Goal: Task Accomplishment & Management: Use online tool/utility

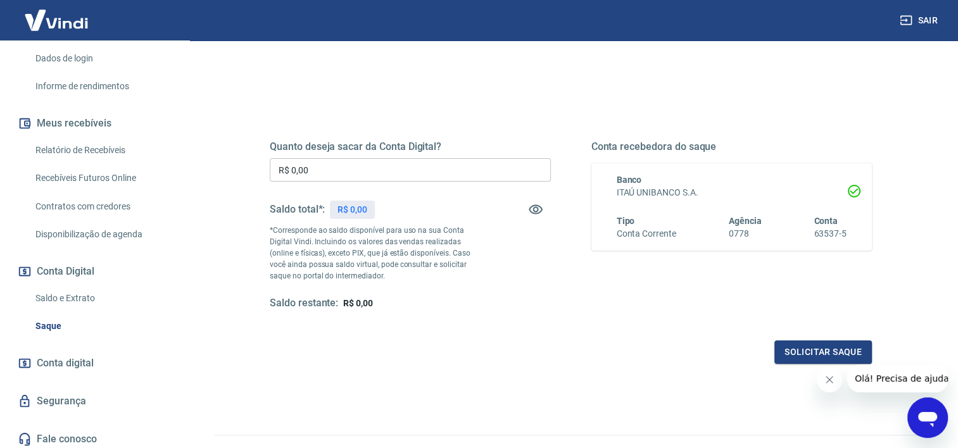
scroll to position [212, 0]
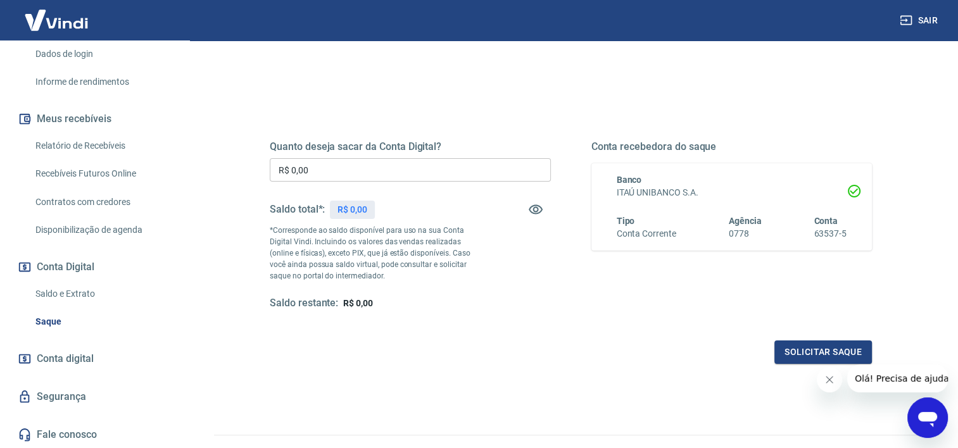
click at [64, 296] on link "Saldo e Extrato" at bounding box center [102, 294] width 144 height 26
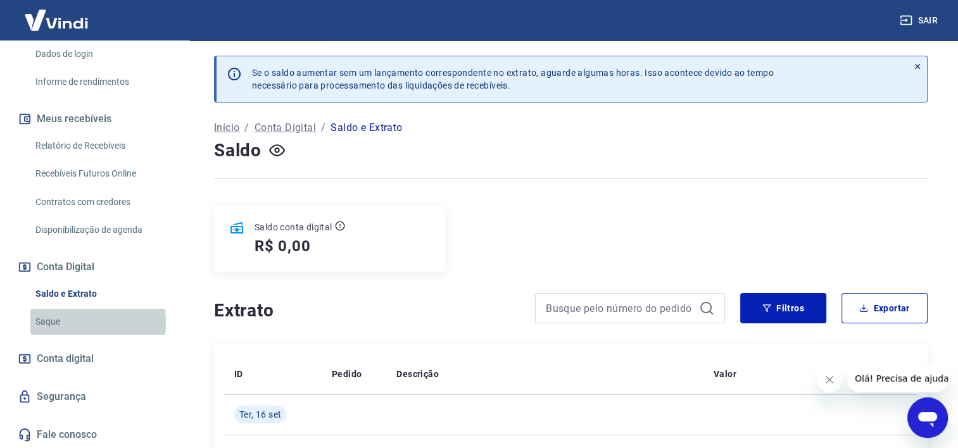
click at [53, 323] on link "Saque" at bounding box center [102, 322] width 144 height 26
